Goal: Task Accomplishment & Management: Use online tool/utility

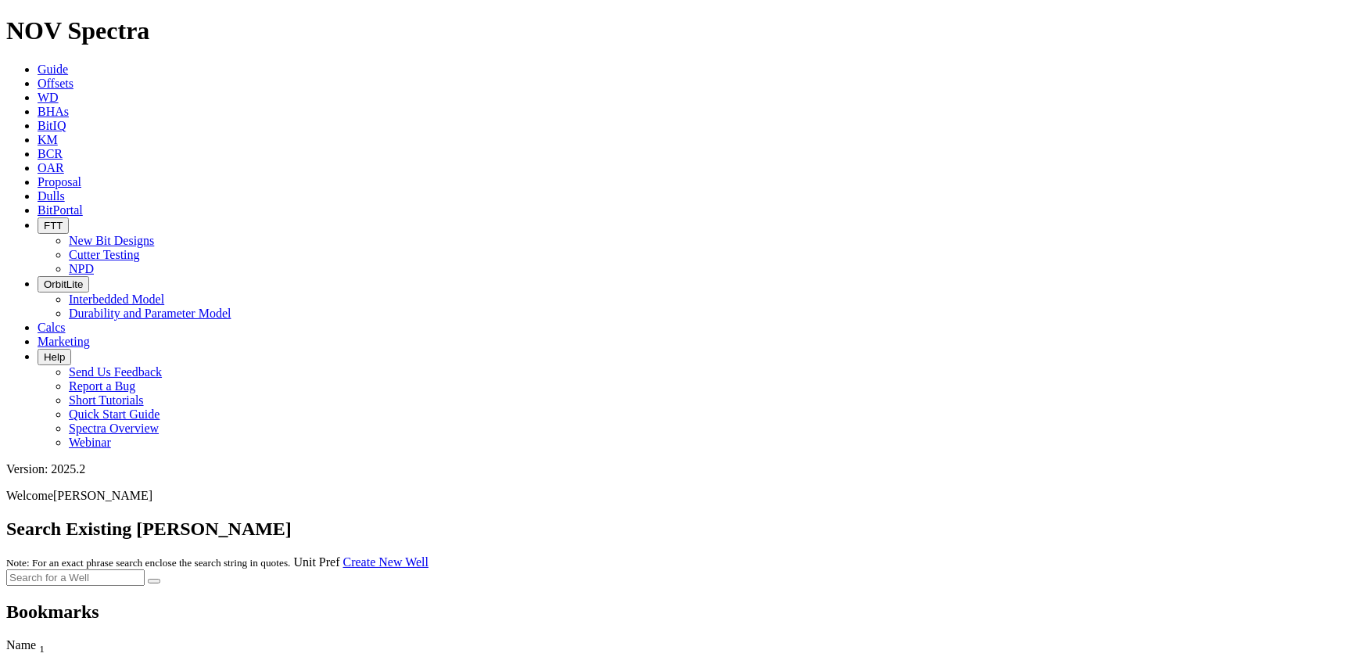
click at [73, 77] on span "Offsets" at bounding box center [56, 83] width 36 height 13
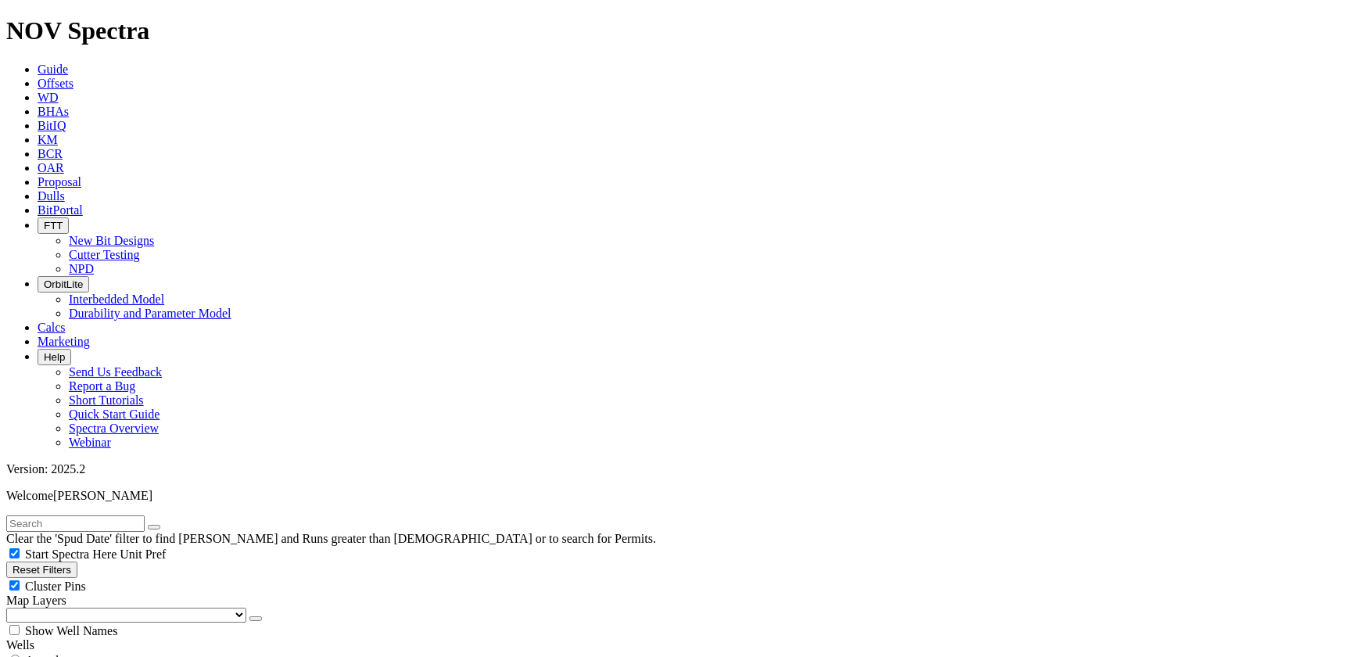
click at [145, 515] on input "text" at bounding box center [75, 523] width 138 height 16
type input "decatur fiu"
click at [163, 525] on button "submit" at bounding box center [169, 527] width 13 height 5
radio input "true"
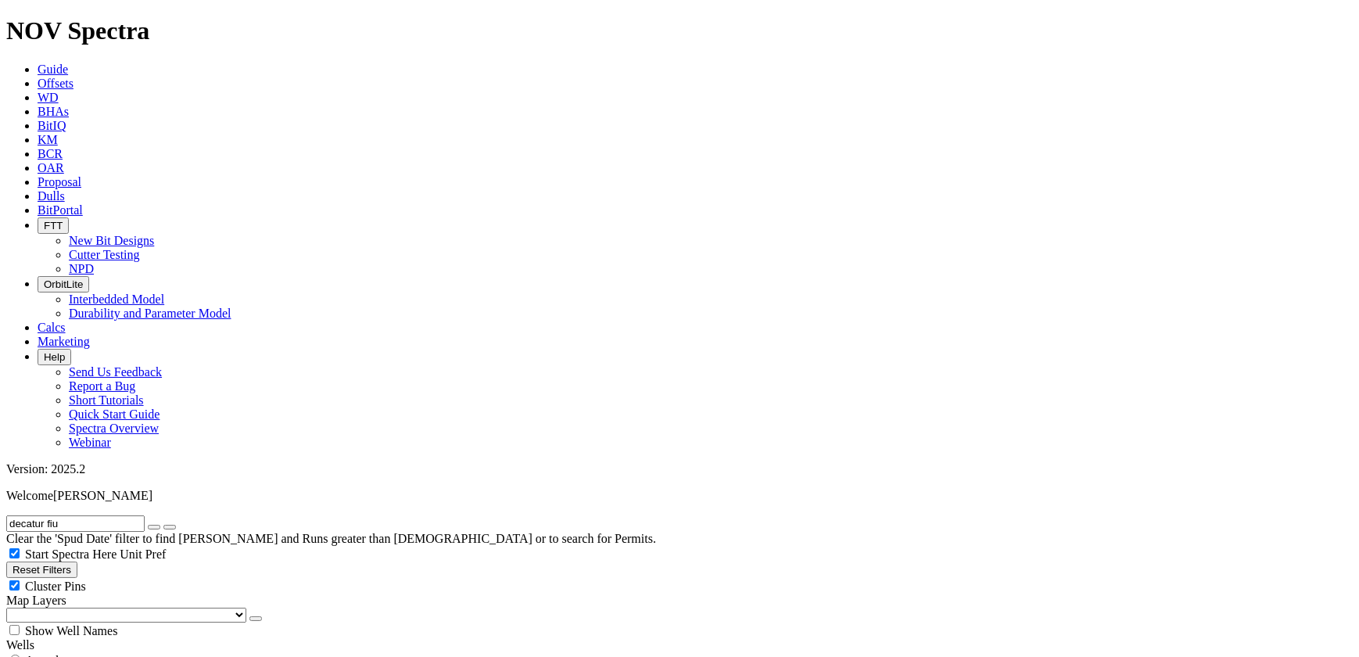
radio input "false"
radio input "true"
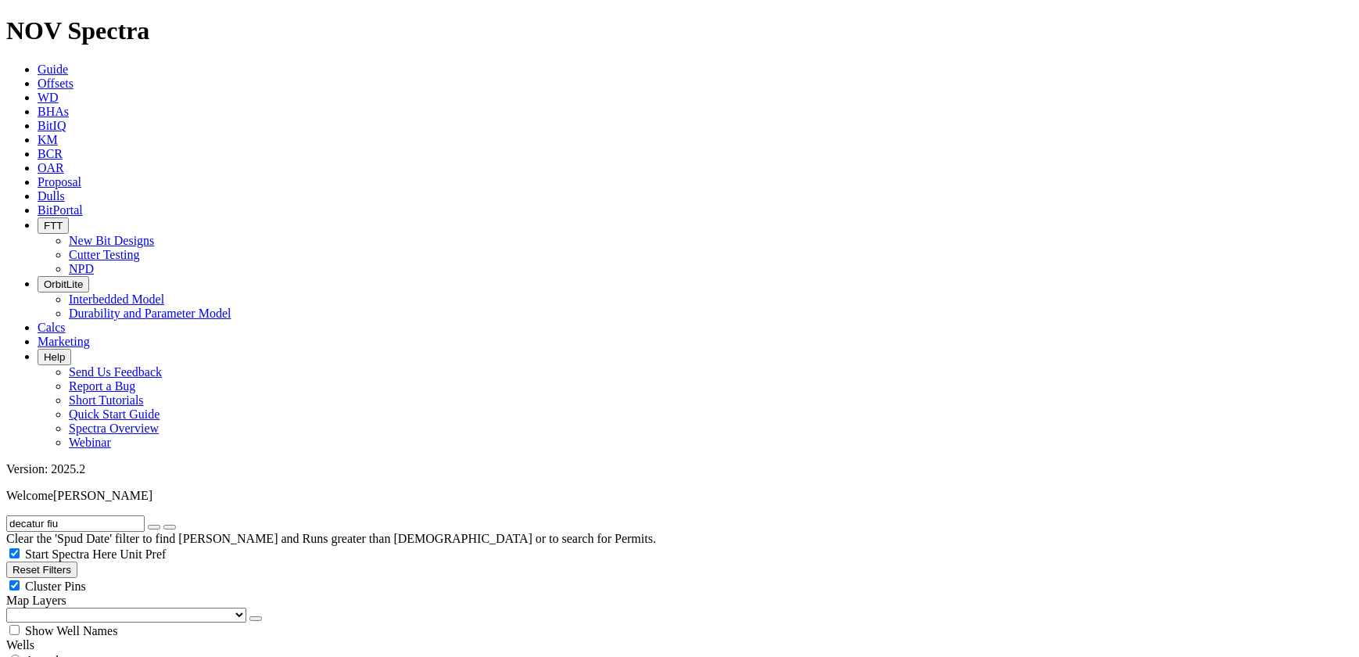
checkbox input "true"
radio input "true"
radio input "false"
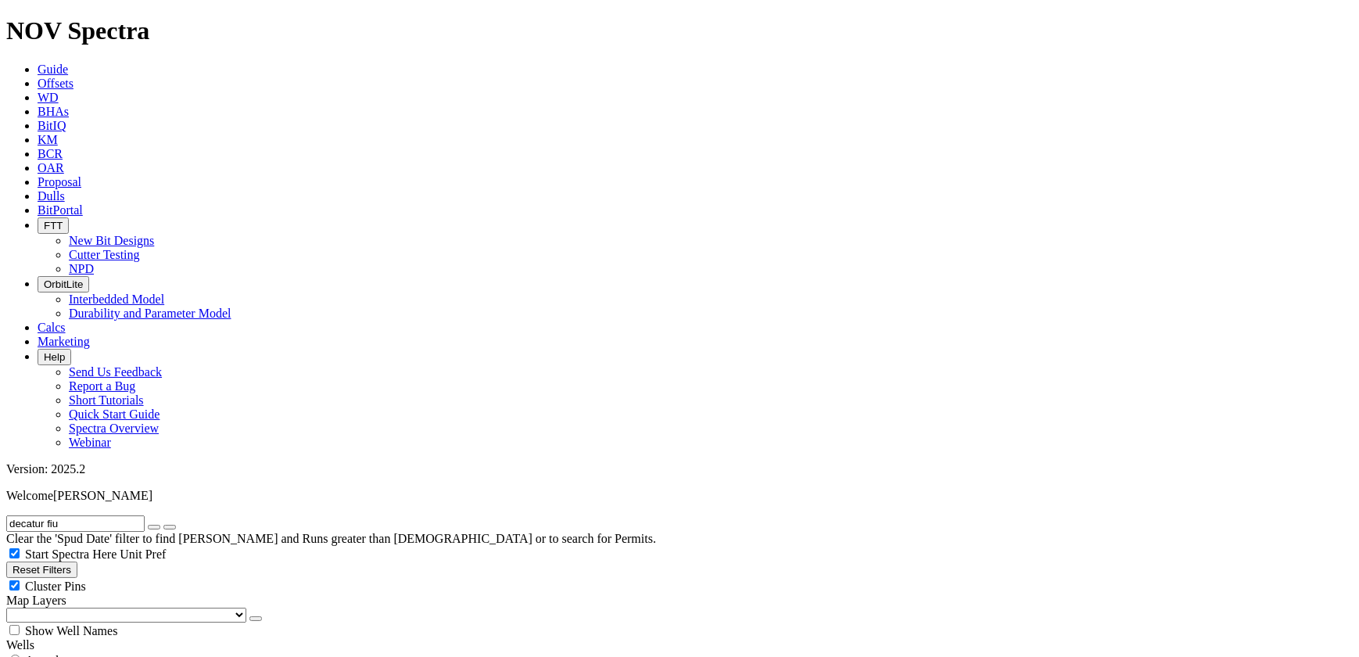
type input "5"
type input "9/25/16"
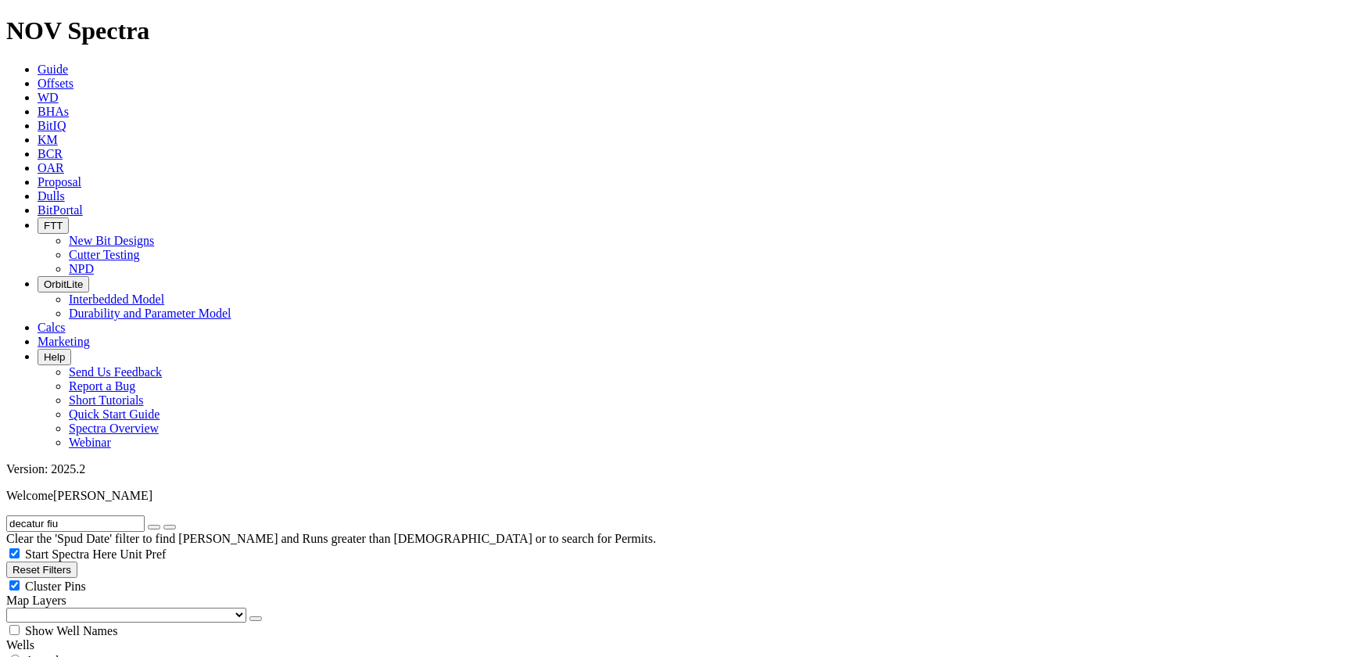
scroll to position [640, 0]
drag, startPoint x: 79, startPoint y: 397, endPoint x: 71, endPoint y: 396, distance: 7.9
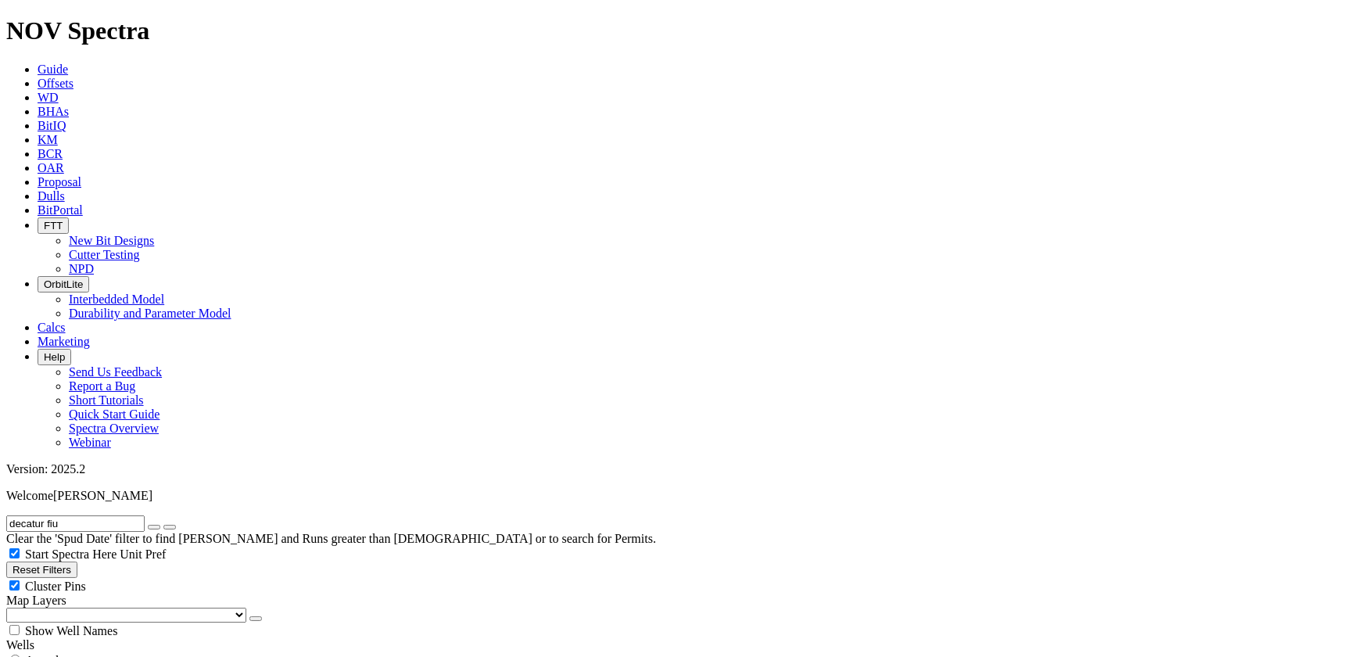
click at [154, 527] on icon "button" at bounding box center [154, 527] width 0 height 0
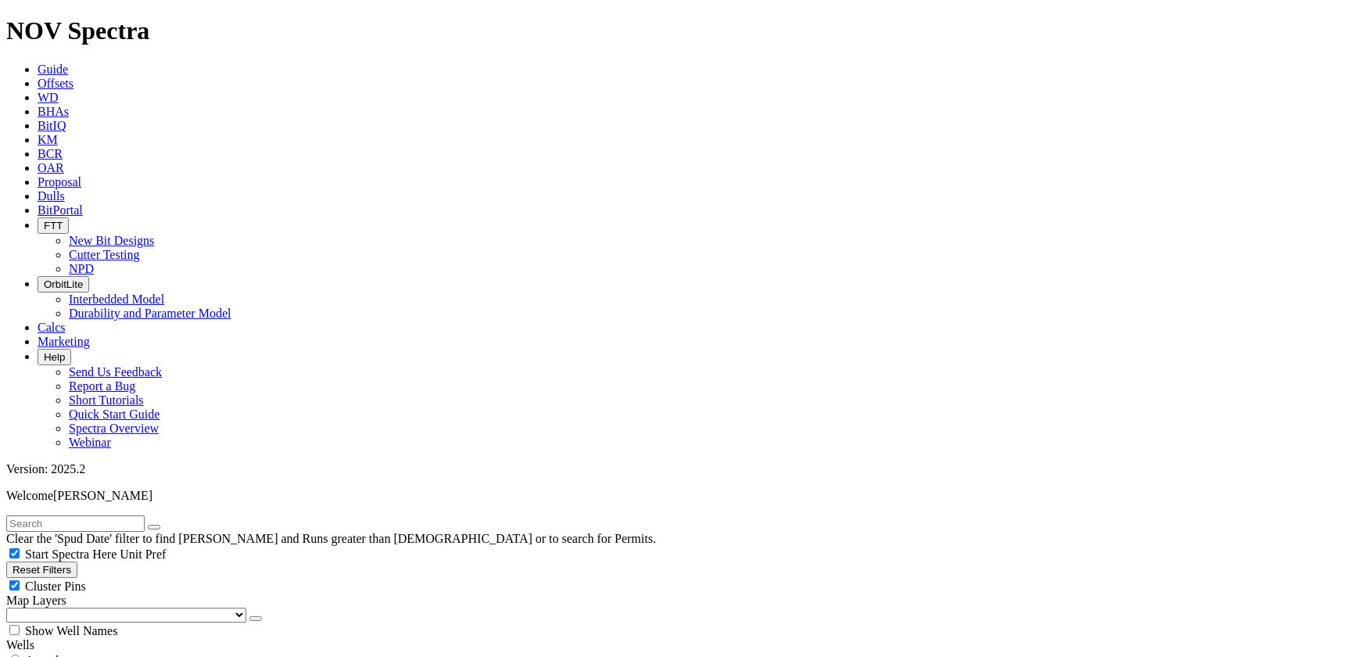
select select "12.25"
checkbox input "false"
select select "? number:12.25 ?"
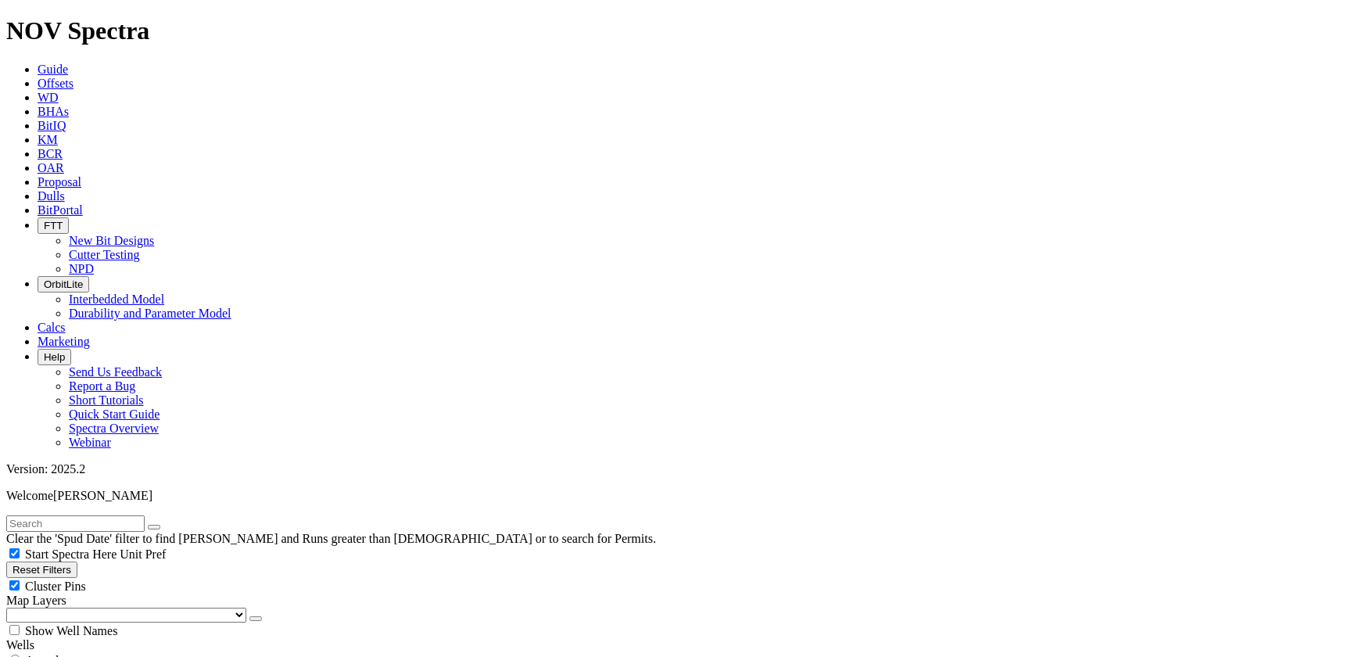
scroll to position [1066, 0]
type input "2500"
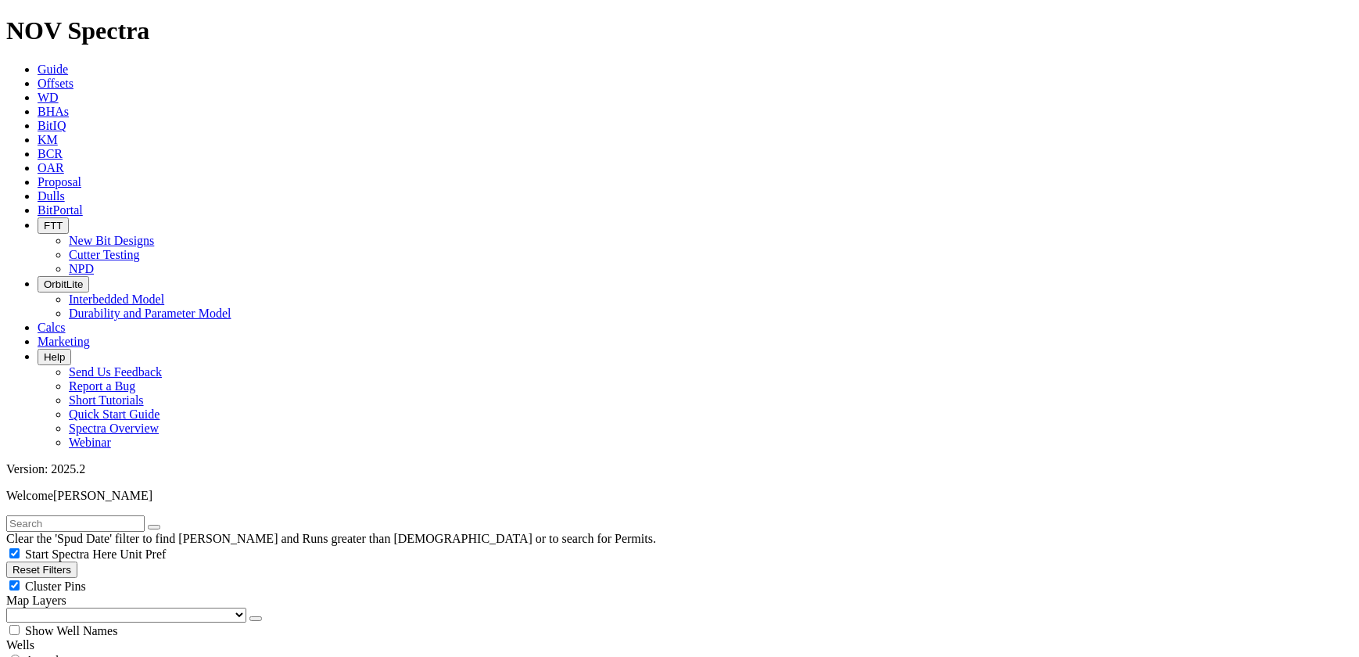
type input "7000"
drag, startPoint x: 111, startPoint y: 295, endPoint x: 133, endPoint y: 296, distance: 21.9
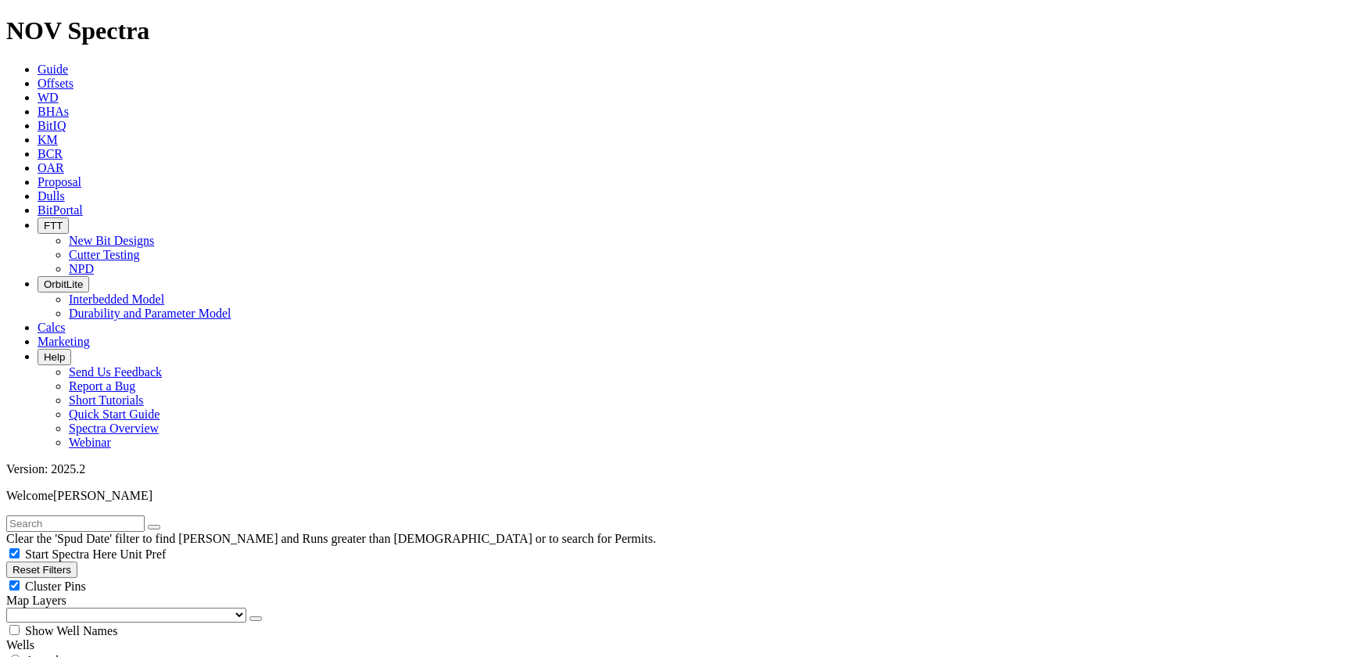
type input "10"
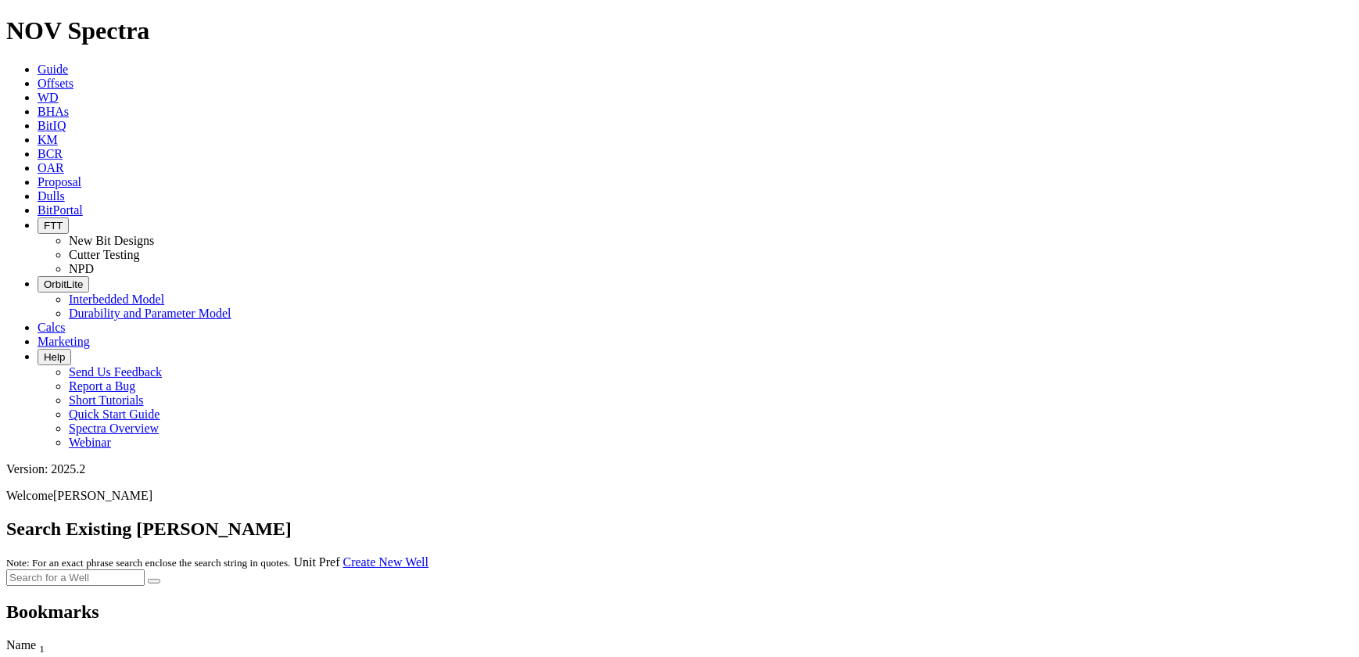
click at [73, 77] on span "Offsets" at bounding box center [56, 83] width 36 height 13
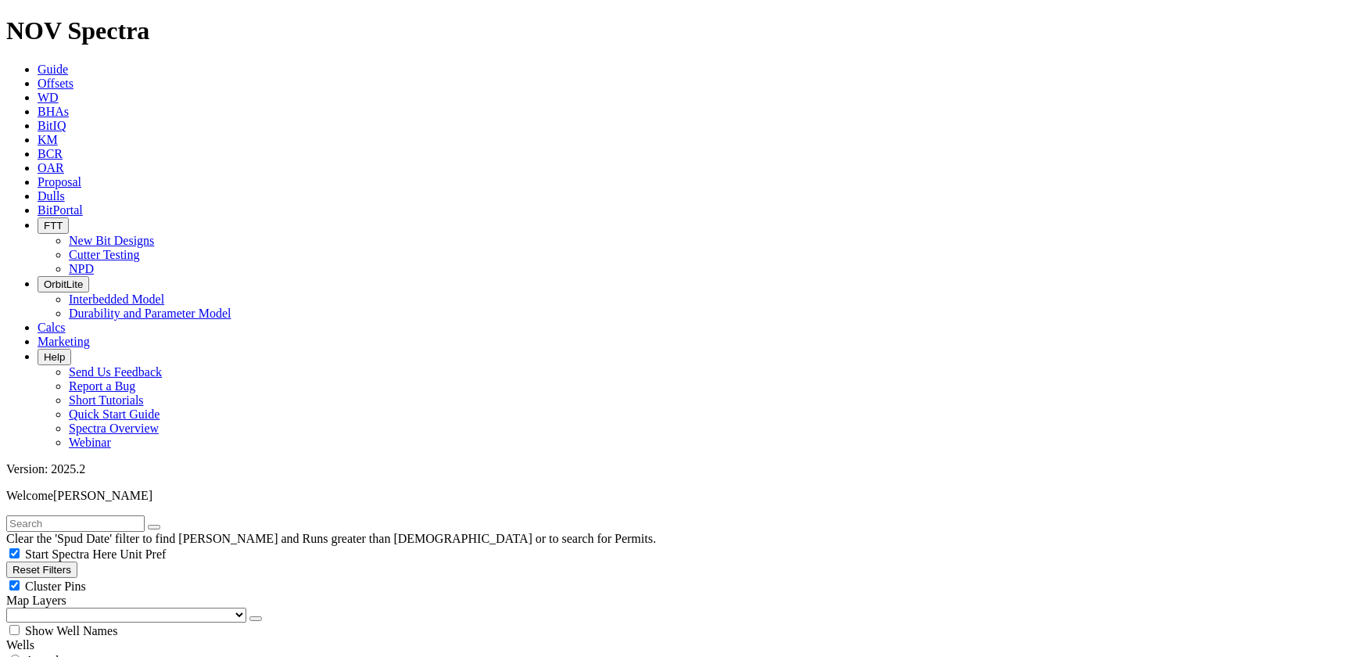
scroll to position [70, 0]
type input "[DATE]"
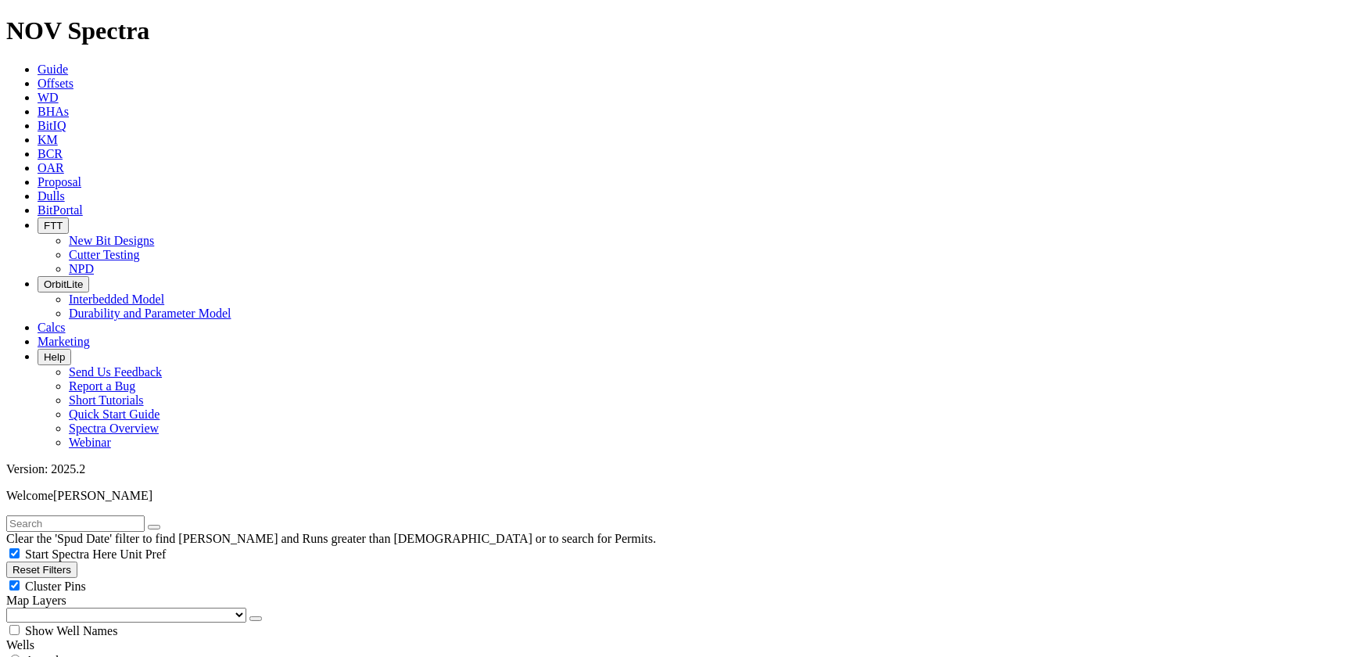
click at [139, 515] on input "text" at bounding box center [75, 523] width 138 height 16
click at [56, 515] on input "text" at bounding box center [75, 523] width 138 height 16
type input "i"
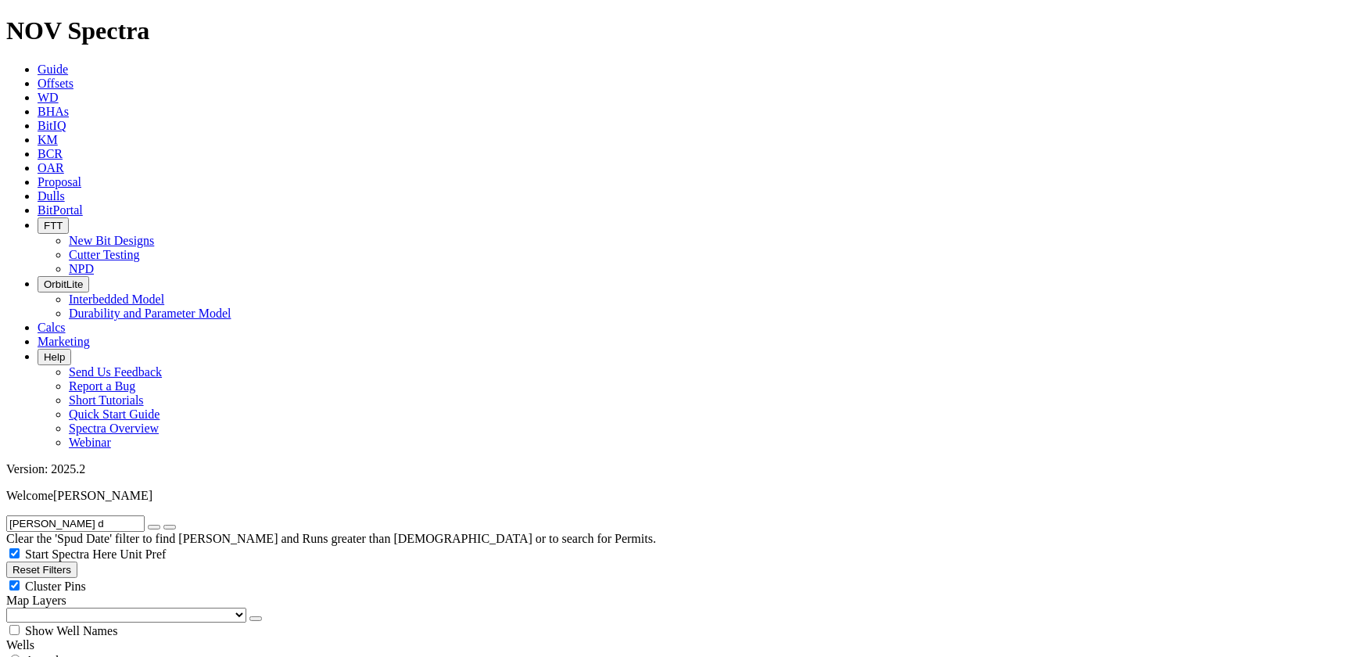
type input "[PERSON_NAME] d"
click at [163, 525] on button "submit" at bounding box center [169, 527] width 13 height 5
radio input "true"
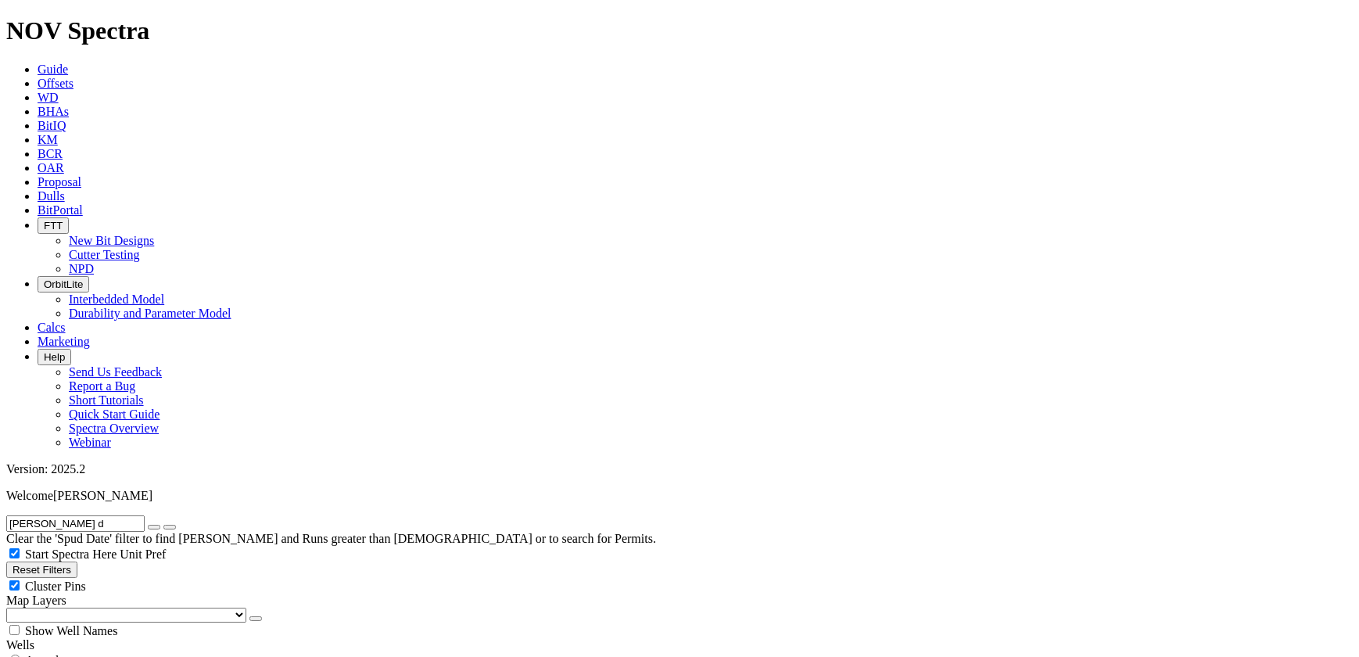
radio input "false"
type input "5"
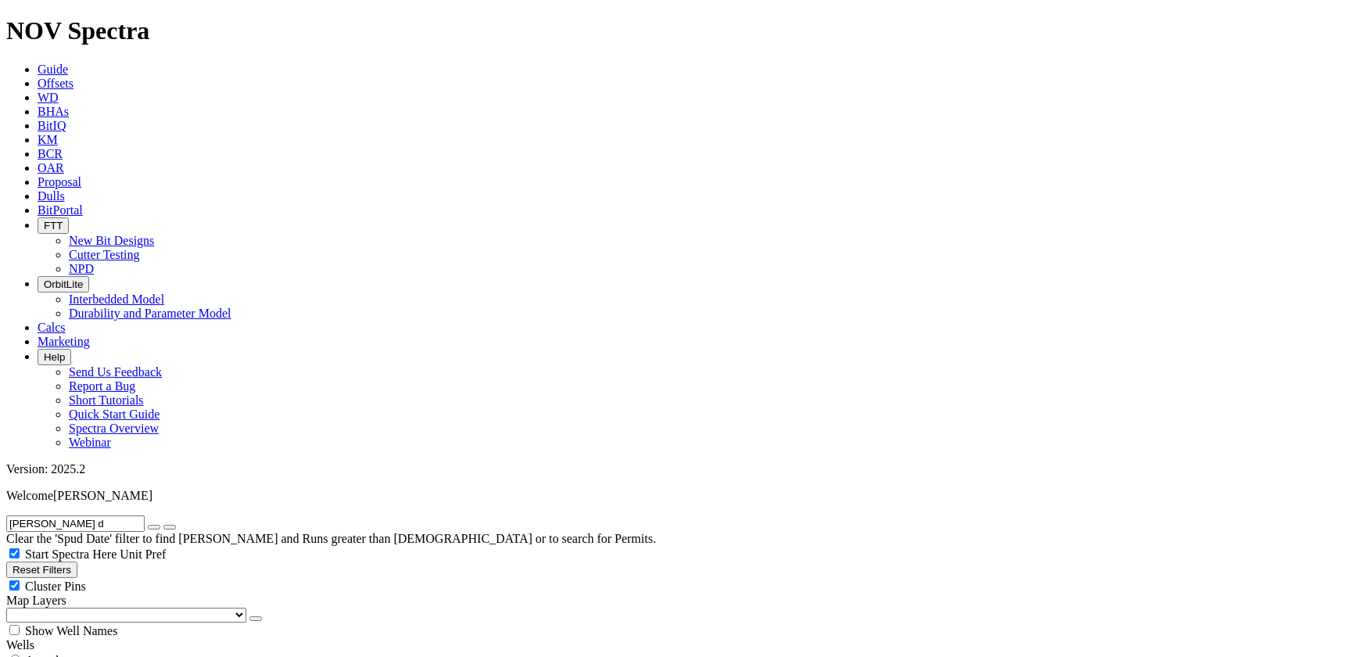
scroll to position [426, 0]
click at [154, 527] on icon "button" at bounding box center [154, 527] width 0 height 0
select select "12.25"
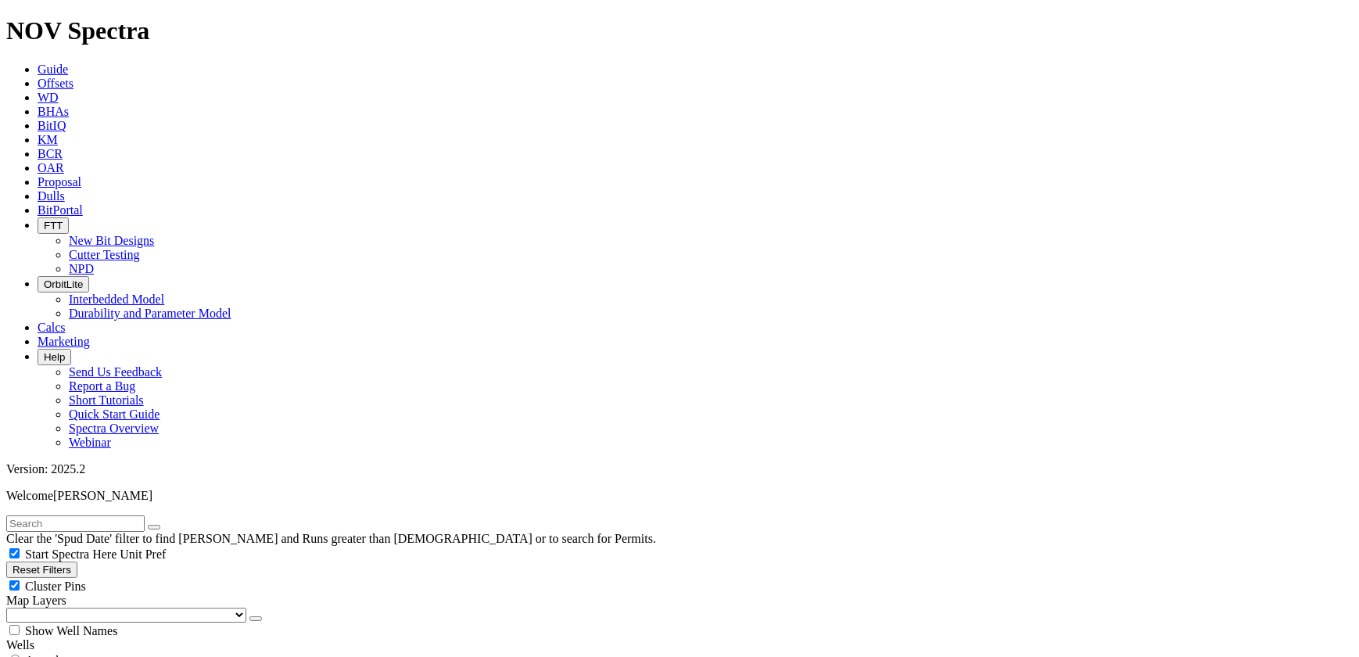
checkbox input "false"
select select "? number:12.25 ?"
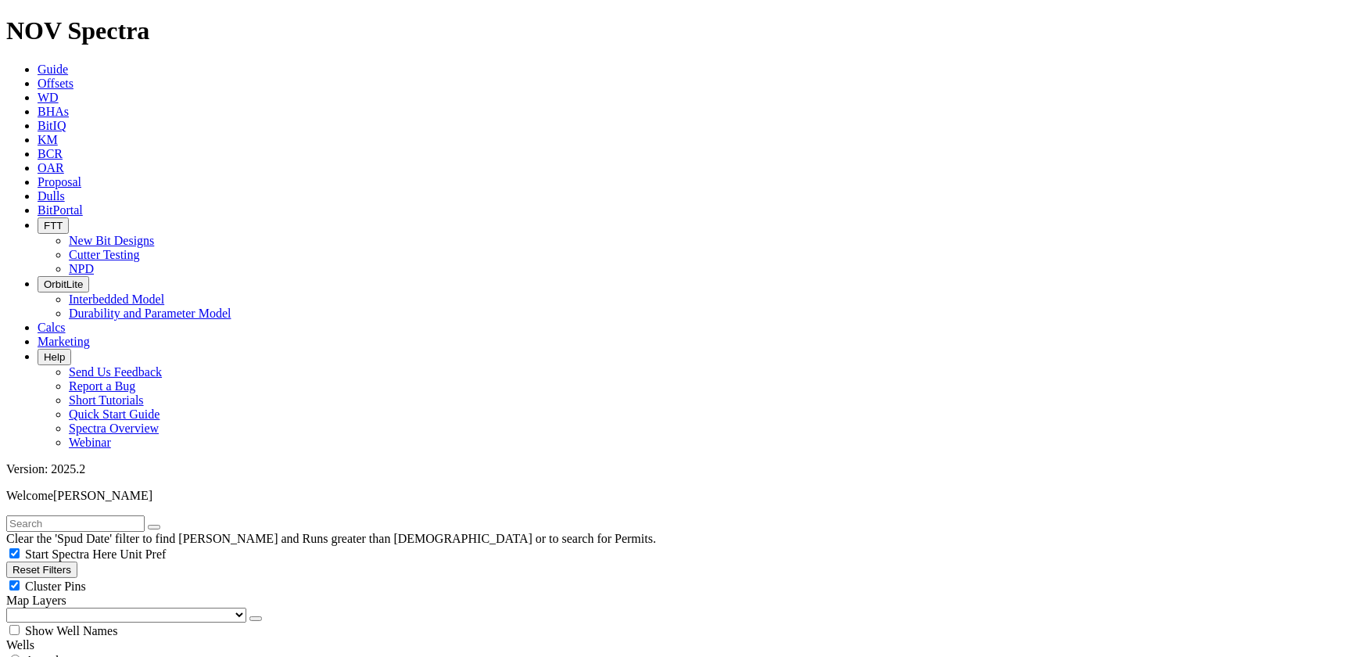
type input "1000"
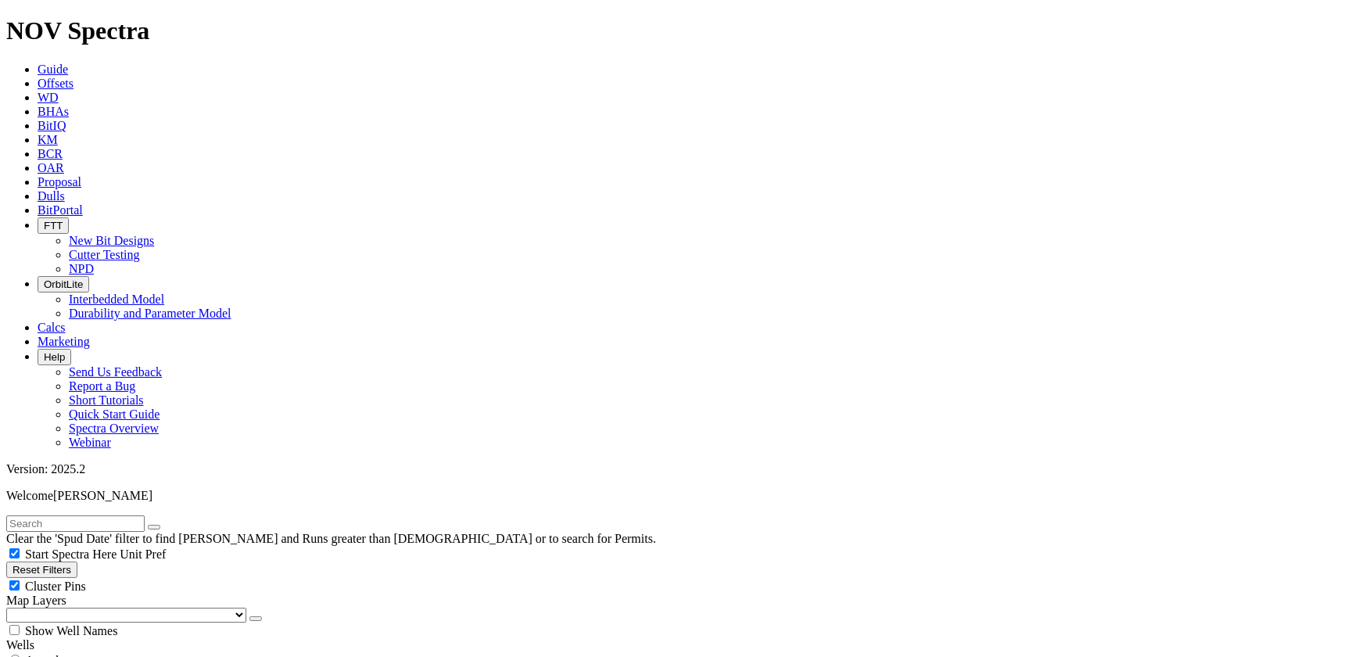
type input "2200"
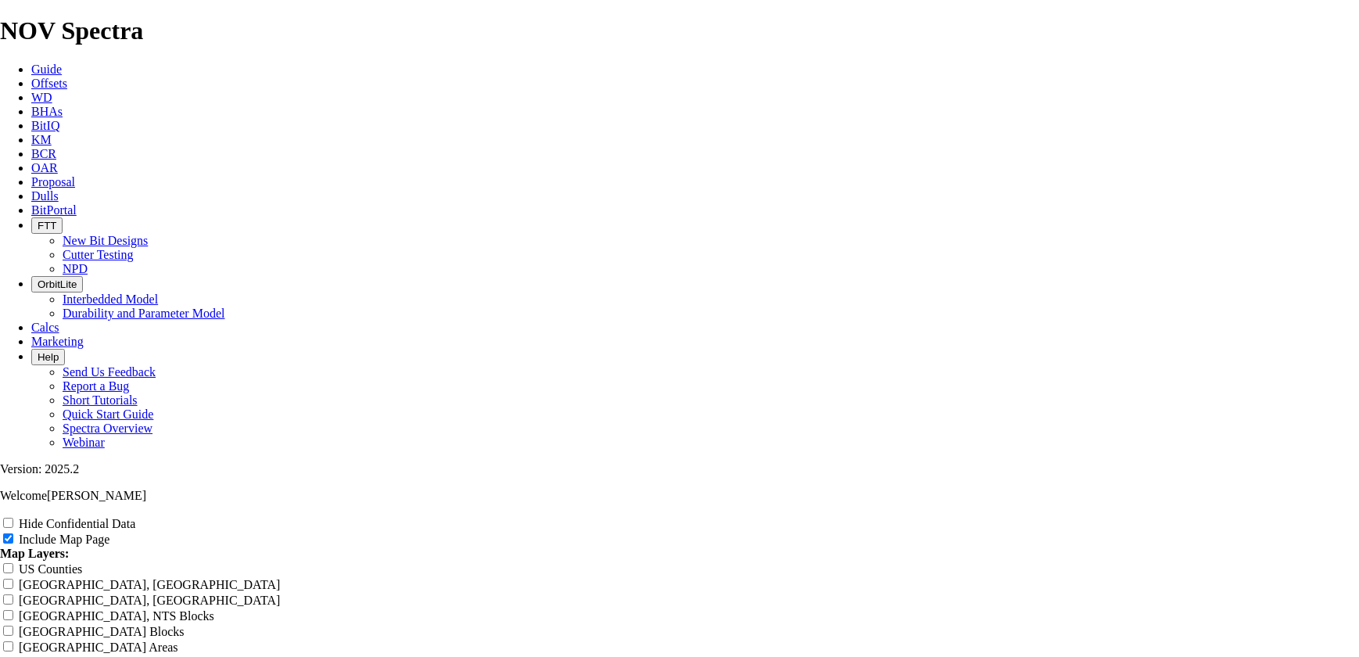
scroll to position [2103, 0]
